Goal: Task Accomplishment & Management: Use online tool/utility

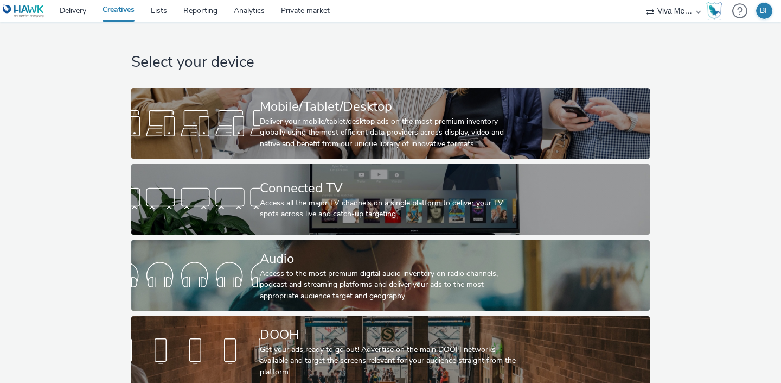
select select "b34ceae8-b405-47a5-9a73-edd6bbb83581"
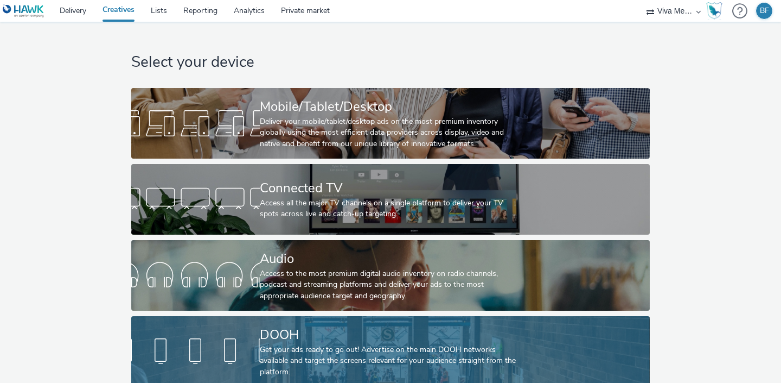
click at [218, 357] on div at bounding box center [195, 351] width 129 height 35
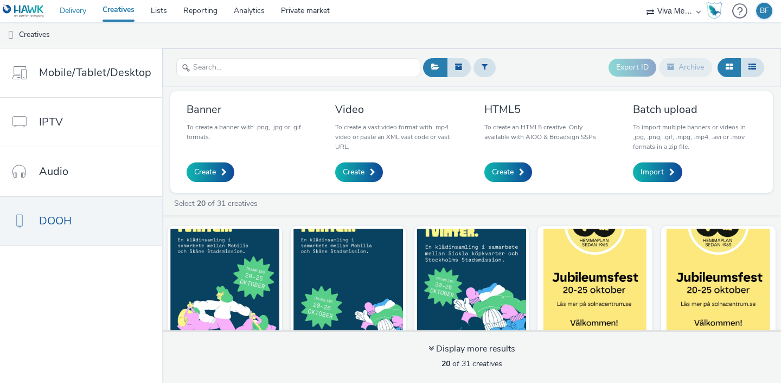
click at [72, 7] on link "Delivery" at bounding box center [73, 11] width 43 height 22
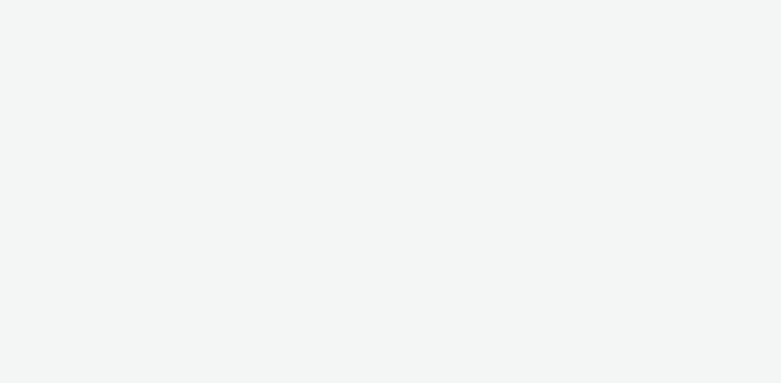
select select "b34ceae8-b405-47a5-9a73-edd6bbb83581"
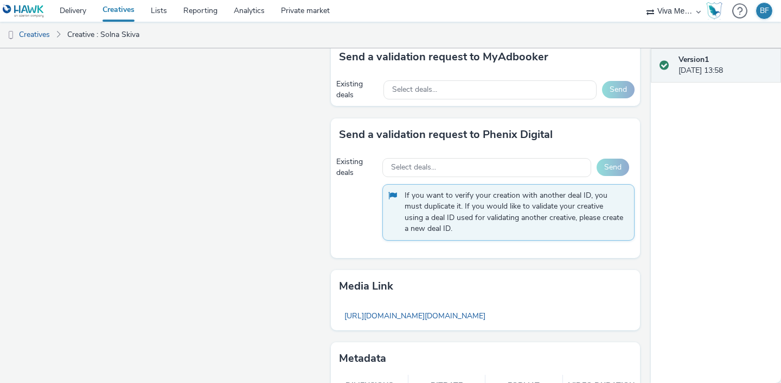
scroll to position [709, 0]
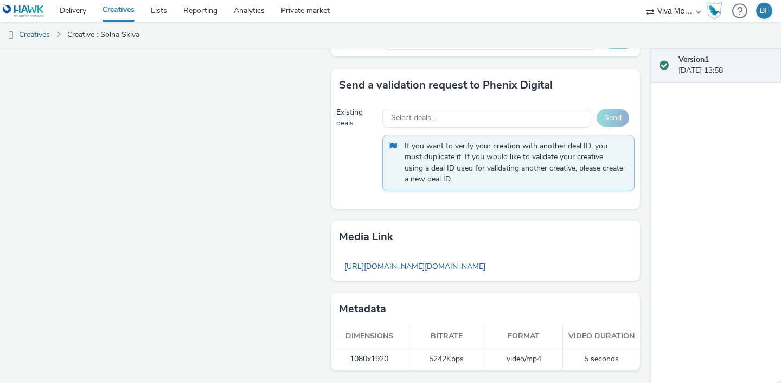
drag, startPoint x: 466, startPoint y: 359, endPoint x: 428, endPoint y: 359, distance: 38.0
click at [428, 359] on td "5242 Kbps" at bounding box center [448, 359] width 78 height 22
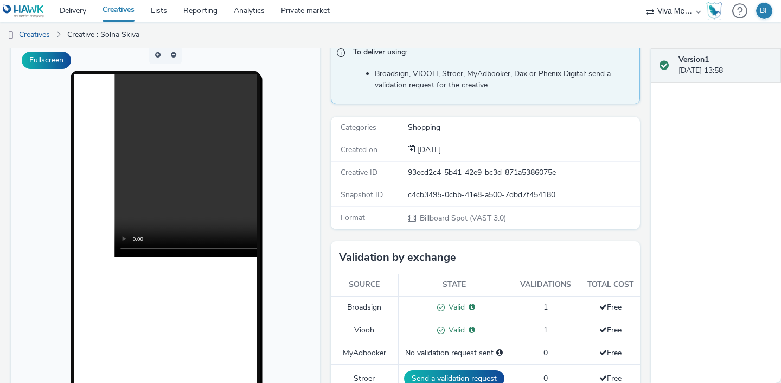
scroll to position [87, 0]
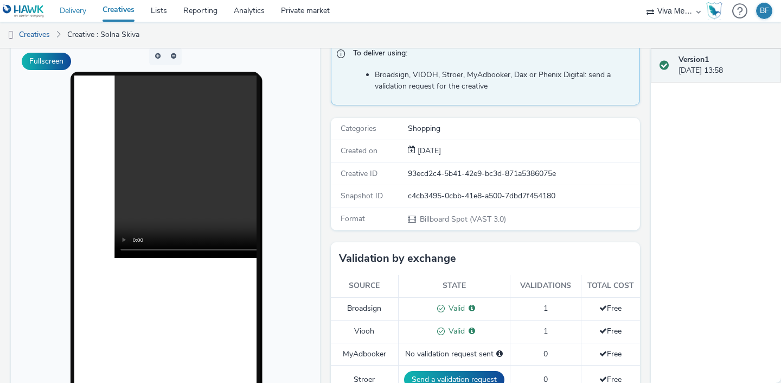
click at [75, 12] on link "Delivery" at bounding box center [73, 11] width 43 height 22
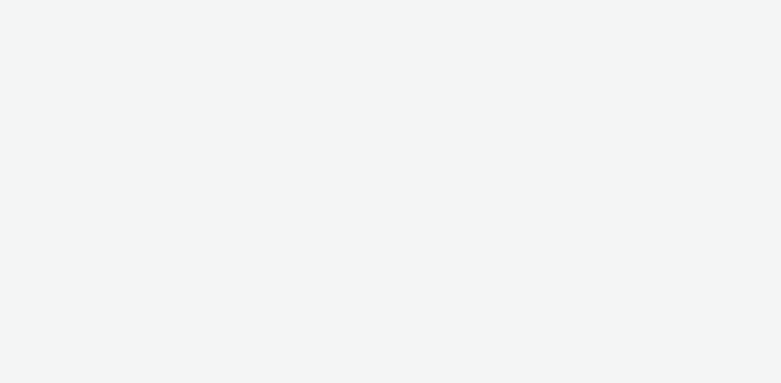
select select "b34ceae8-b405-47a5-9a73-edd6bbb83581"
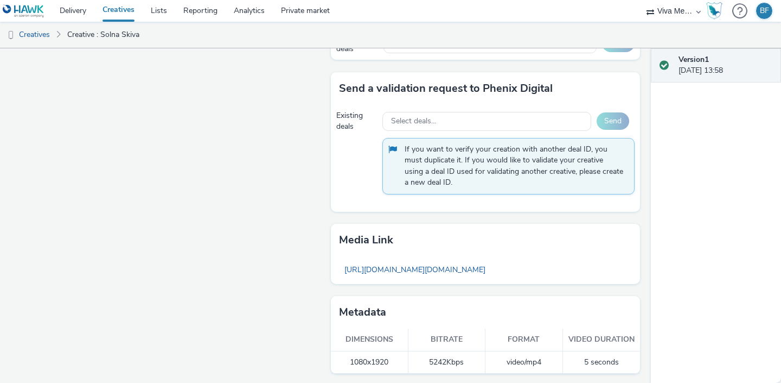
scroll to position [709, 0]
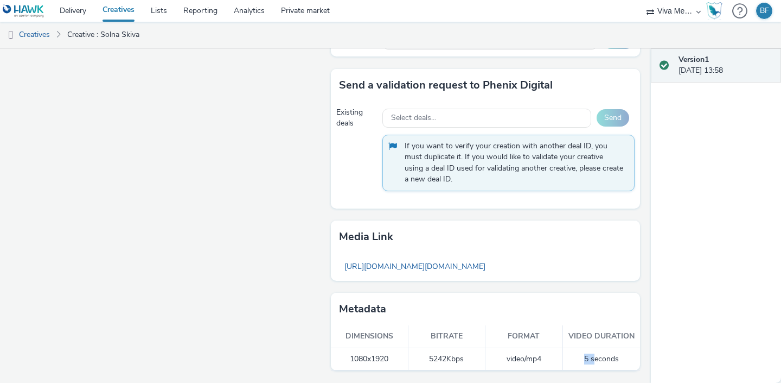
drag, startPoint x: 594, startPoint y: 360, endPoint x: 569, endPoint y: 359, distance: 24.4
click at [569, 359] on td "5 seconds" at bounding box center [602, 359] width 78 height 22
click at [585, 354] on td "5 seconds" at bounding box center [602, 359] width 78 height 22
drag, startPoint x: 569, startPoint y: 336, endPoint x: 619, endPoint y: 344, distance: 50.0
click at [619, 344] on th "Video duration" at bounding box center [602, 336] width 78 height 22
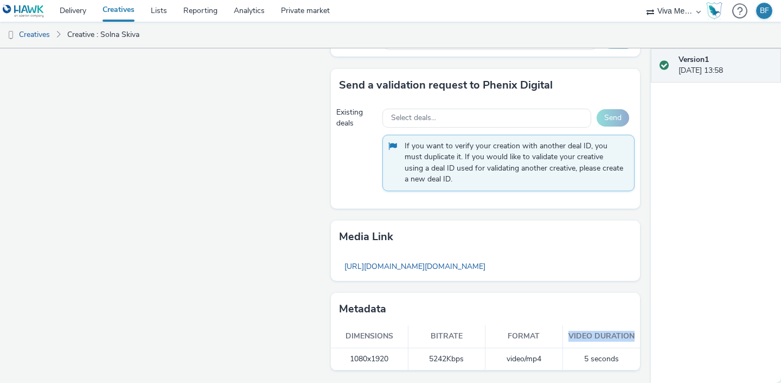
click at [619, 344] on th "Video duration" at bounding box center [602, 336] width 78 height 22
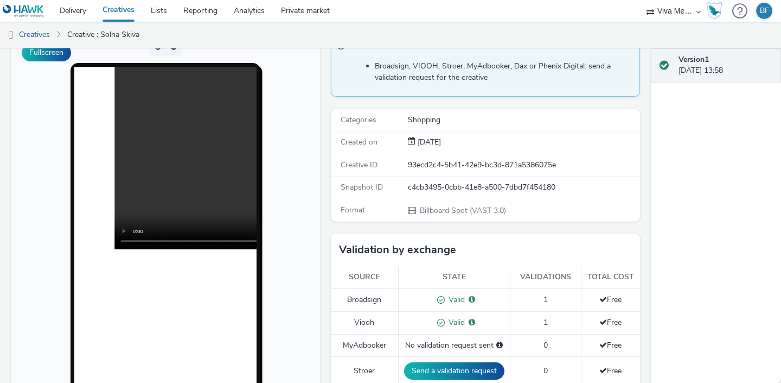
scroll to position [92, 0]
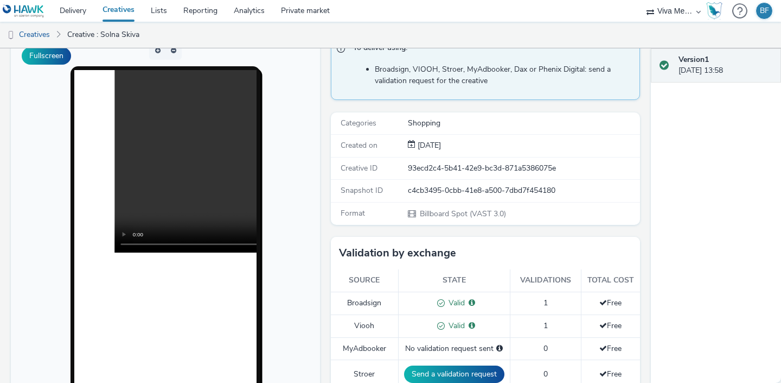
click at [122, 9] on link "Creatives" at bounding box center [118, 11] width 48 height 22
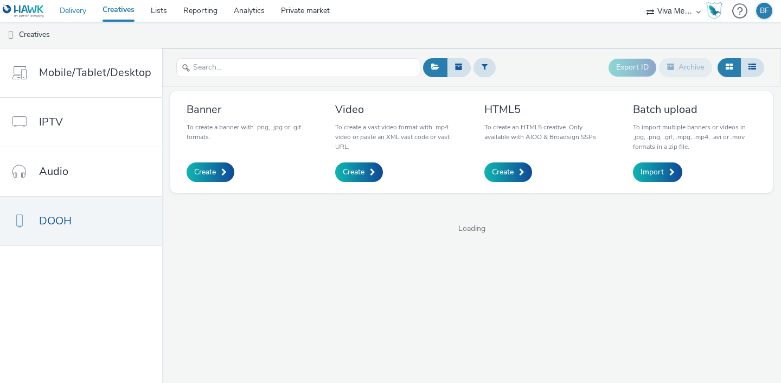
click at [77, 10] on link "Delivery" at bounding box center [73, 11] width 43 height 22
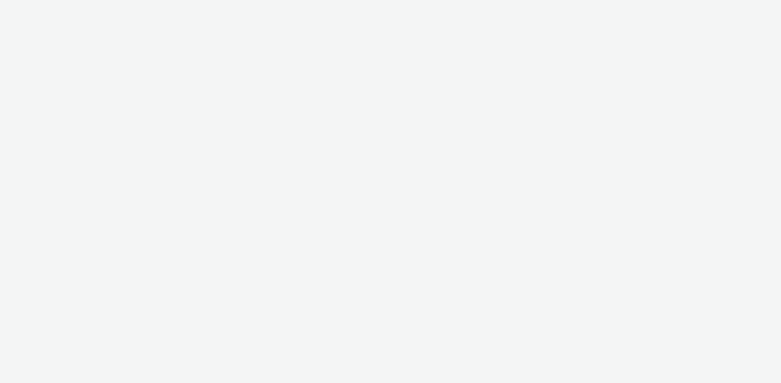
select select "b34ceae8-b405-47a5-9a73-edd6bbb83581"
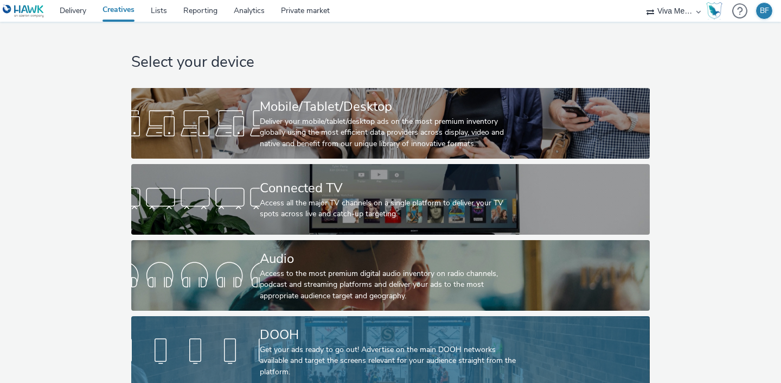
click at [231, 358] on div at bounding box center [195, 351] width 129 height 35
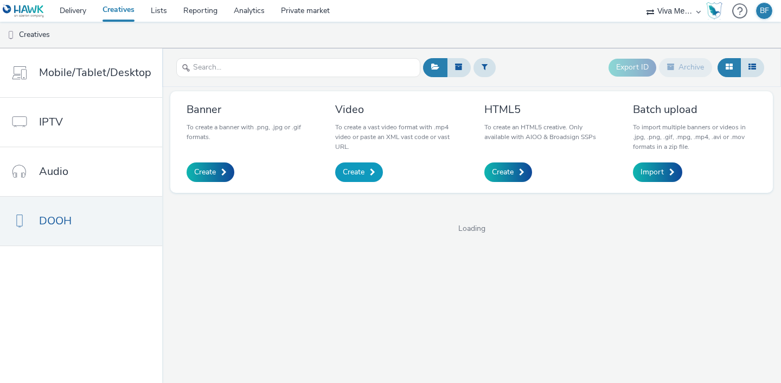
click at [346, 170] on span "Create" at bounding box center [354, 172] width 22 height 11
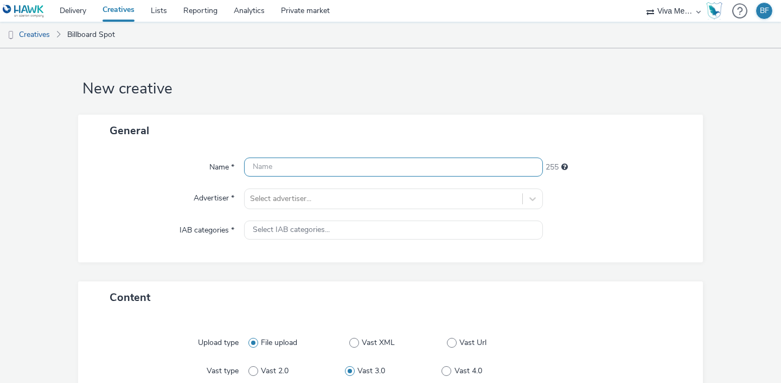
click at [328, 174] on input "text" at bounding box center [393, 166] width 299 height 19
type input "Solna Centrum SKIVAN BF TEST 5SEC"
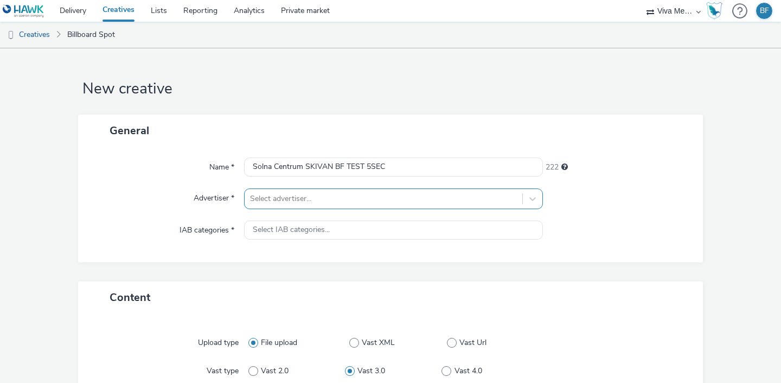
click at [291, 196] on div "Select advertiser..." at bounding box center [393, 198] width 299 height 21
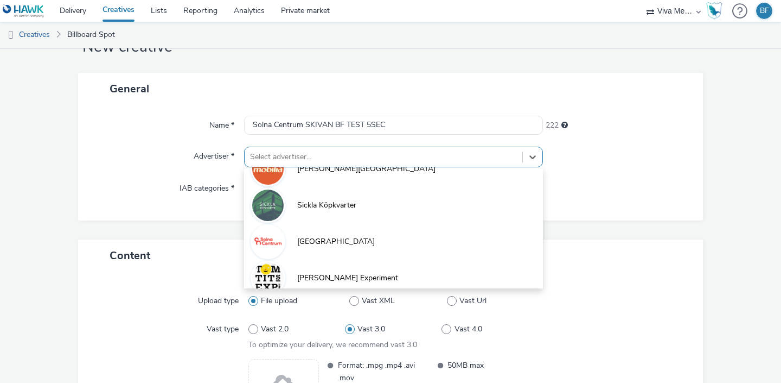
scroll to position [101, 0]
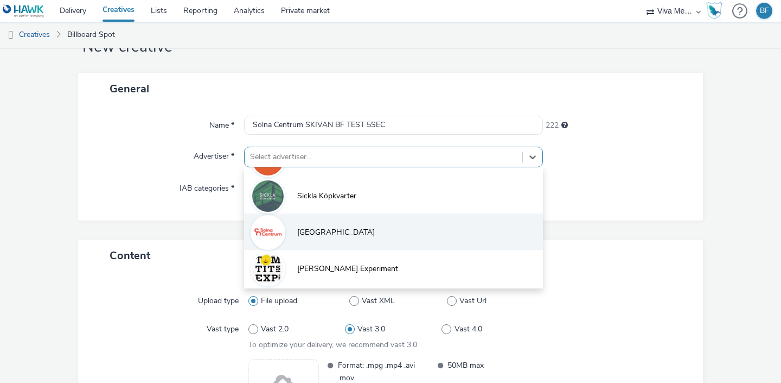
click at [310, 237] on span "[GEOGRAPHIC_DATA]" at bounding box center [336, 232] width 78 height 11
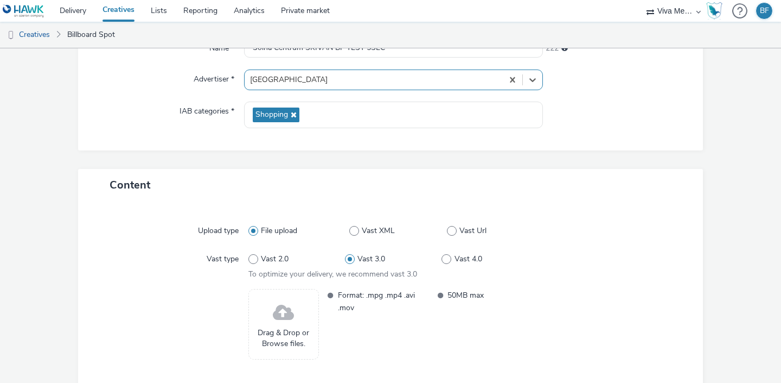
scroll to position [173, 0]
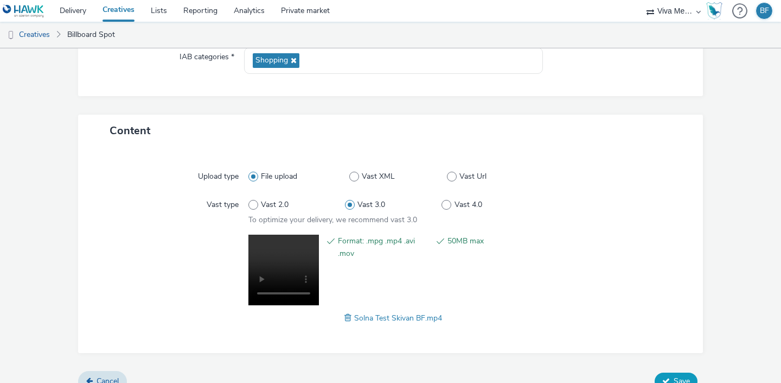
click at [673, 374] on button "Save" at bounding box center [676, 380] width 43 height 17
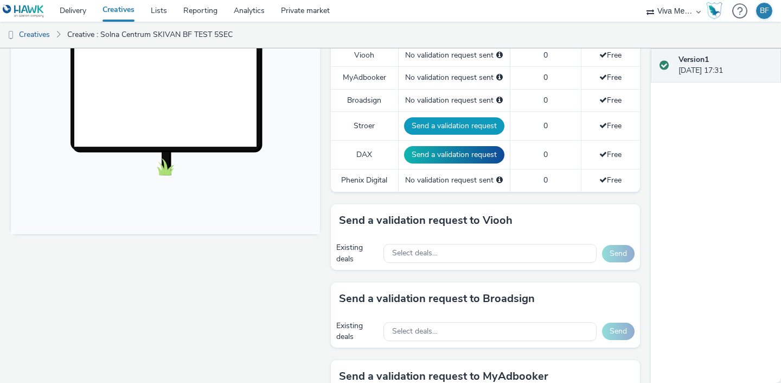
scroll to position [341, 0]
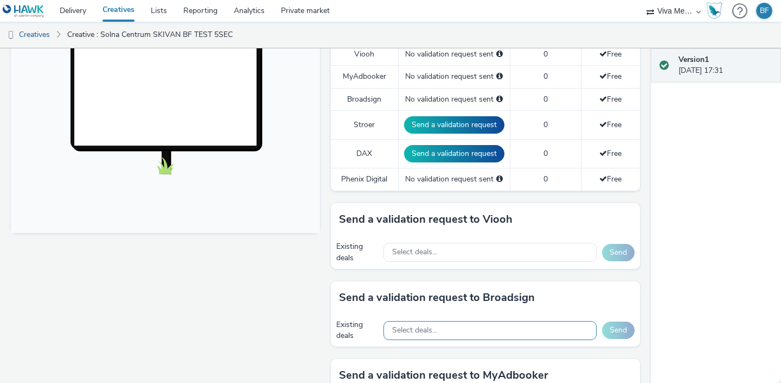
click at [449, 323] on div "Select deals..." at bounding box center [490, 330] width 213 height 19
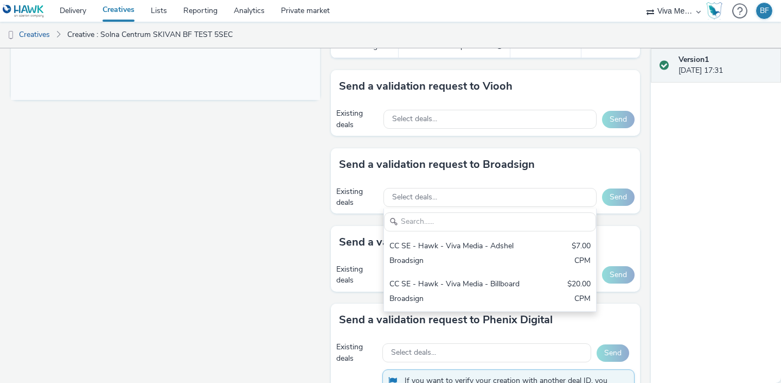
scroll to position [479, 0]
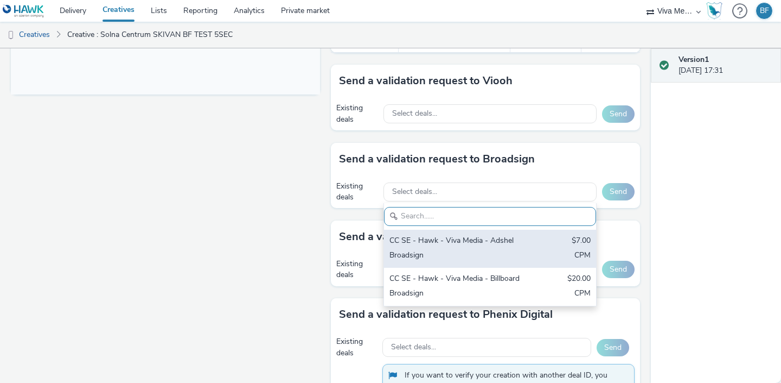
click at [451, 247] on div "CC SE - Hawk - Viva Media - Adshel $7.00 Broadsign CPM" at bounding box center [490, 249] width 212 height 38
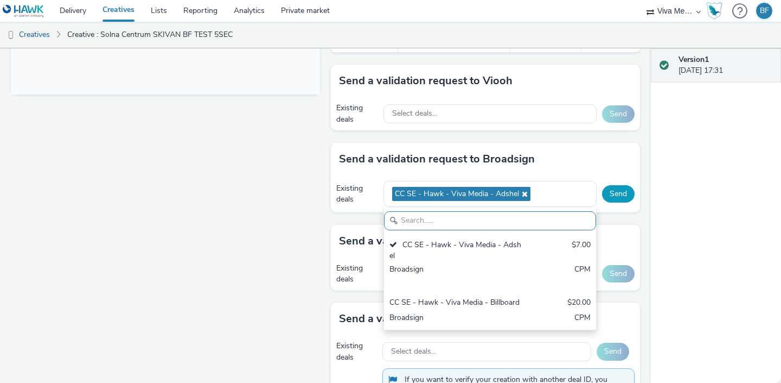
click at [616, 196] on button "Send" at bounding box center [618, 193] width 33 height 17
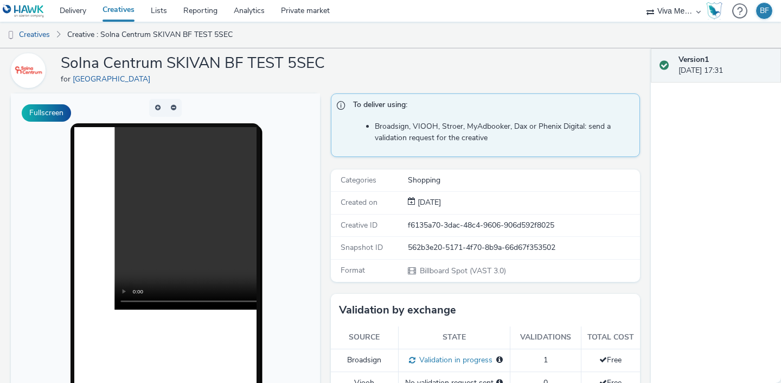
scroll to position [8, 0]
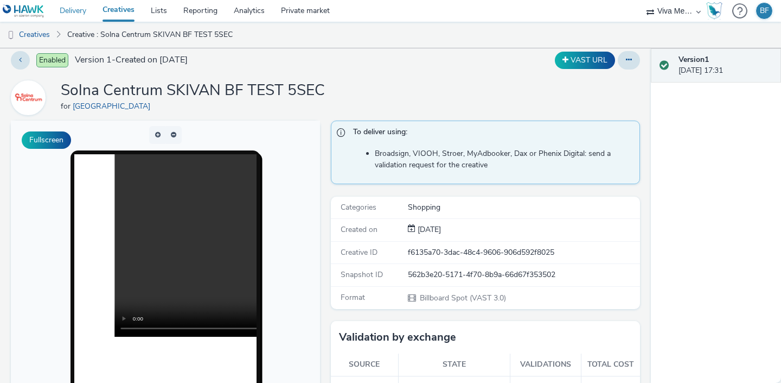
click at [83, 14] on link "Delivery" at bounding box center [73, 11] width 43 height 22
